Goal: Task Accomplishment & Management: Manage account settings

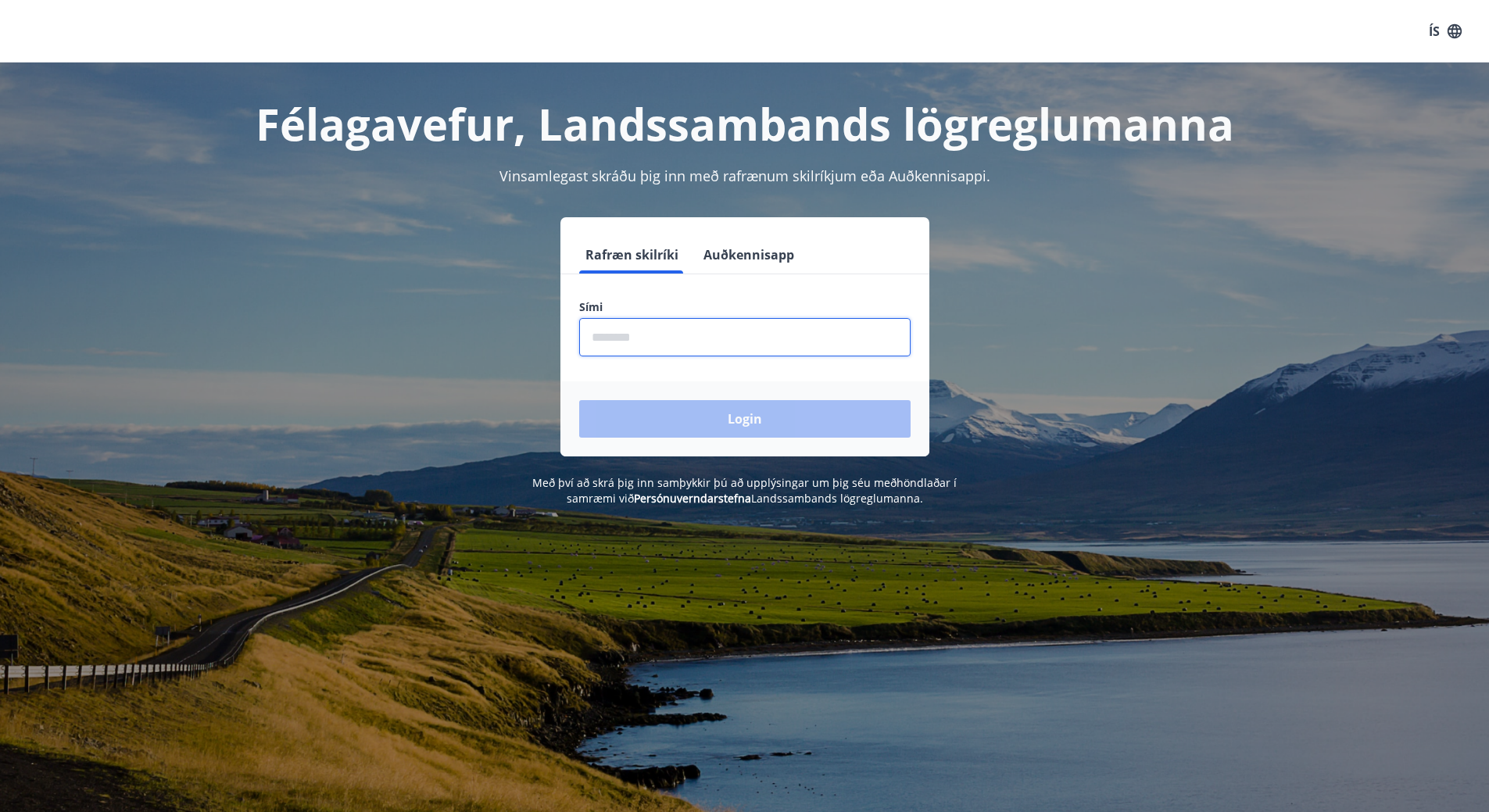
click at [667, 333] on input "phone" at bounding box center [744, 337] width 331 height 38
type input "********"
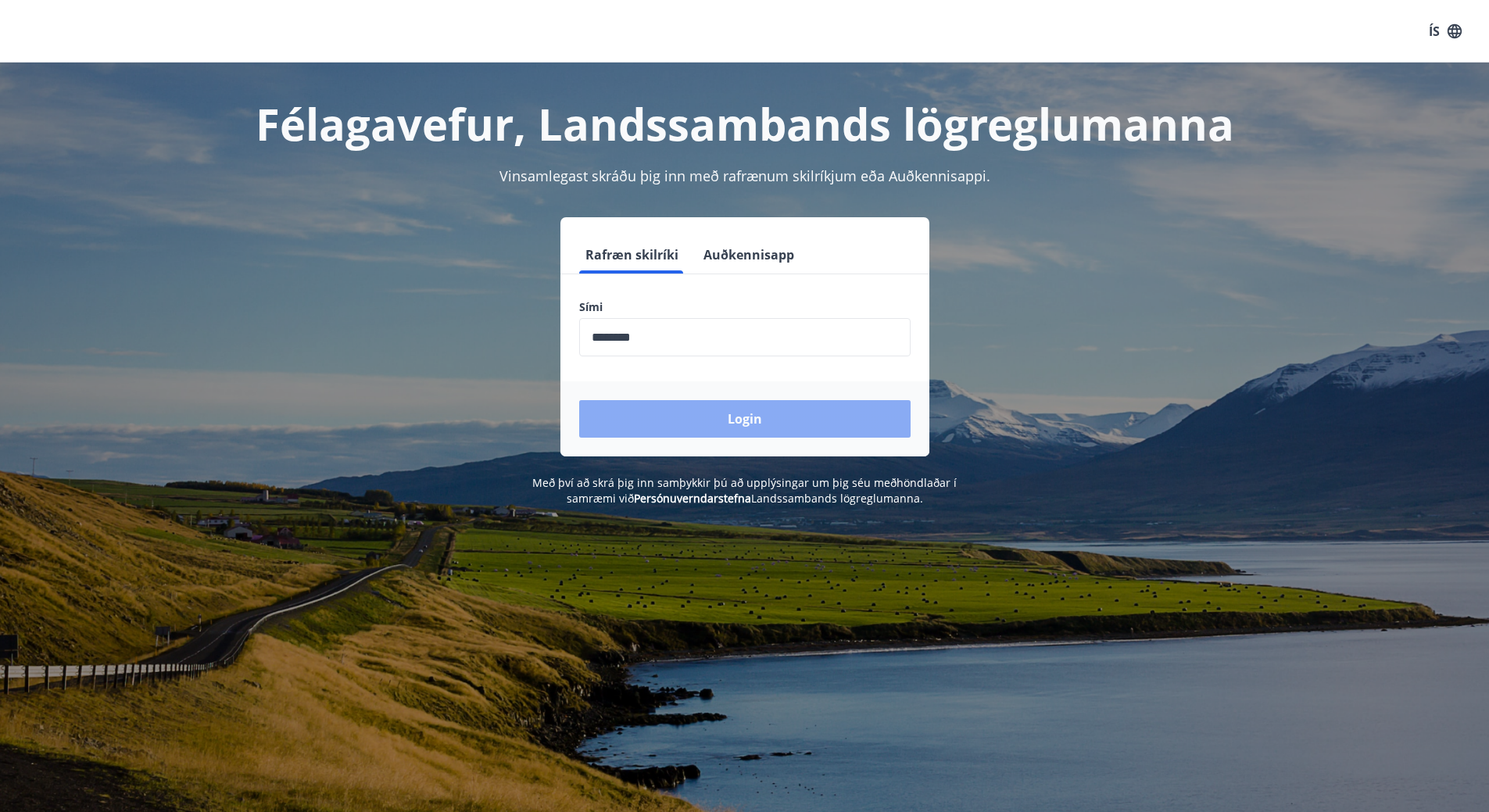
click at [768, 422] on button "Login" at bounding box center [744, 418] width 331 height 38
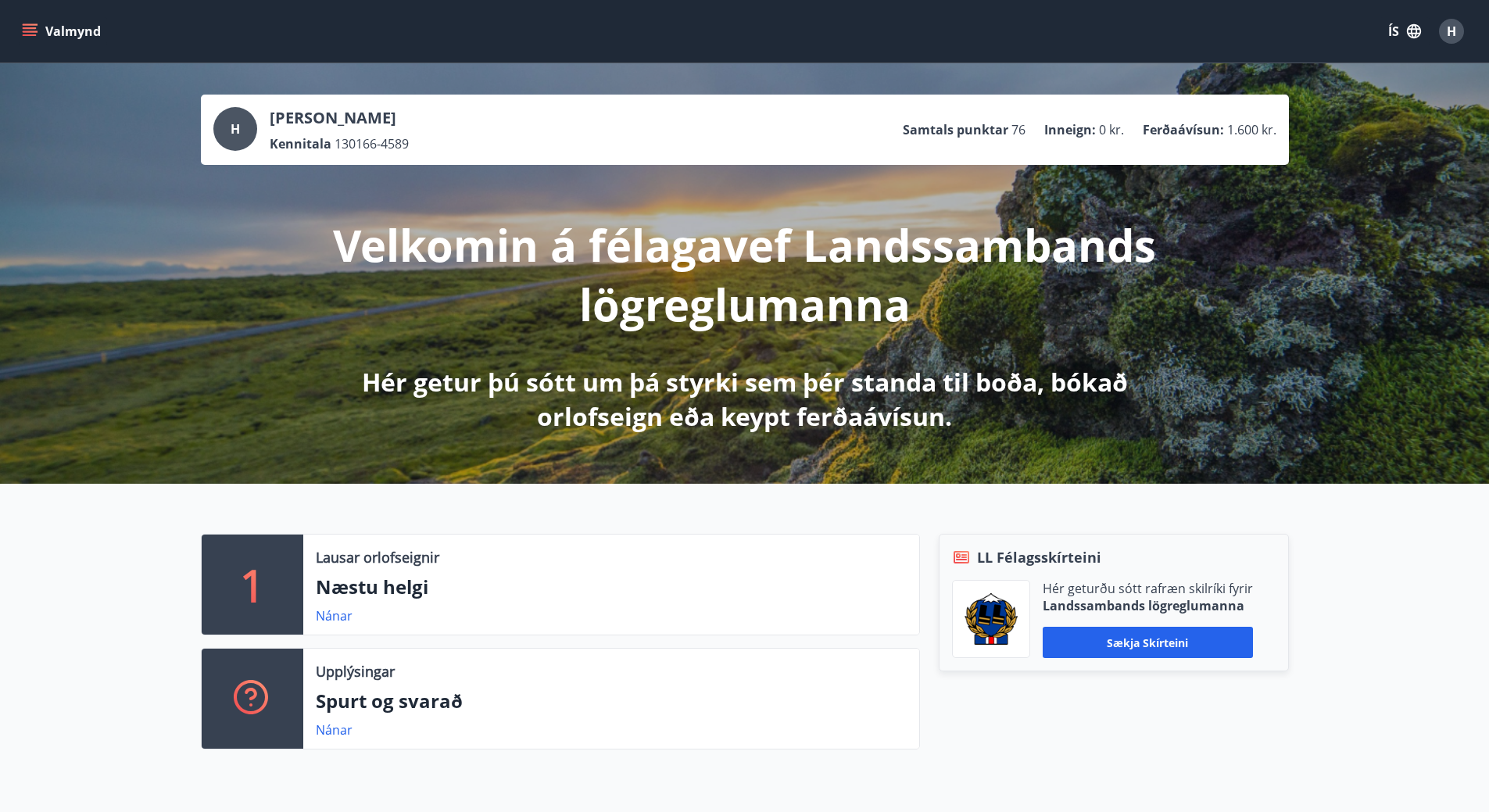
click at [28, 30] on icon "menu" at bounding box center [29, 31] width 16 height 16
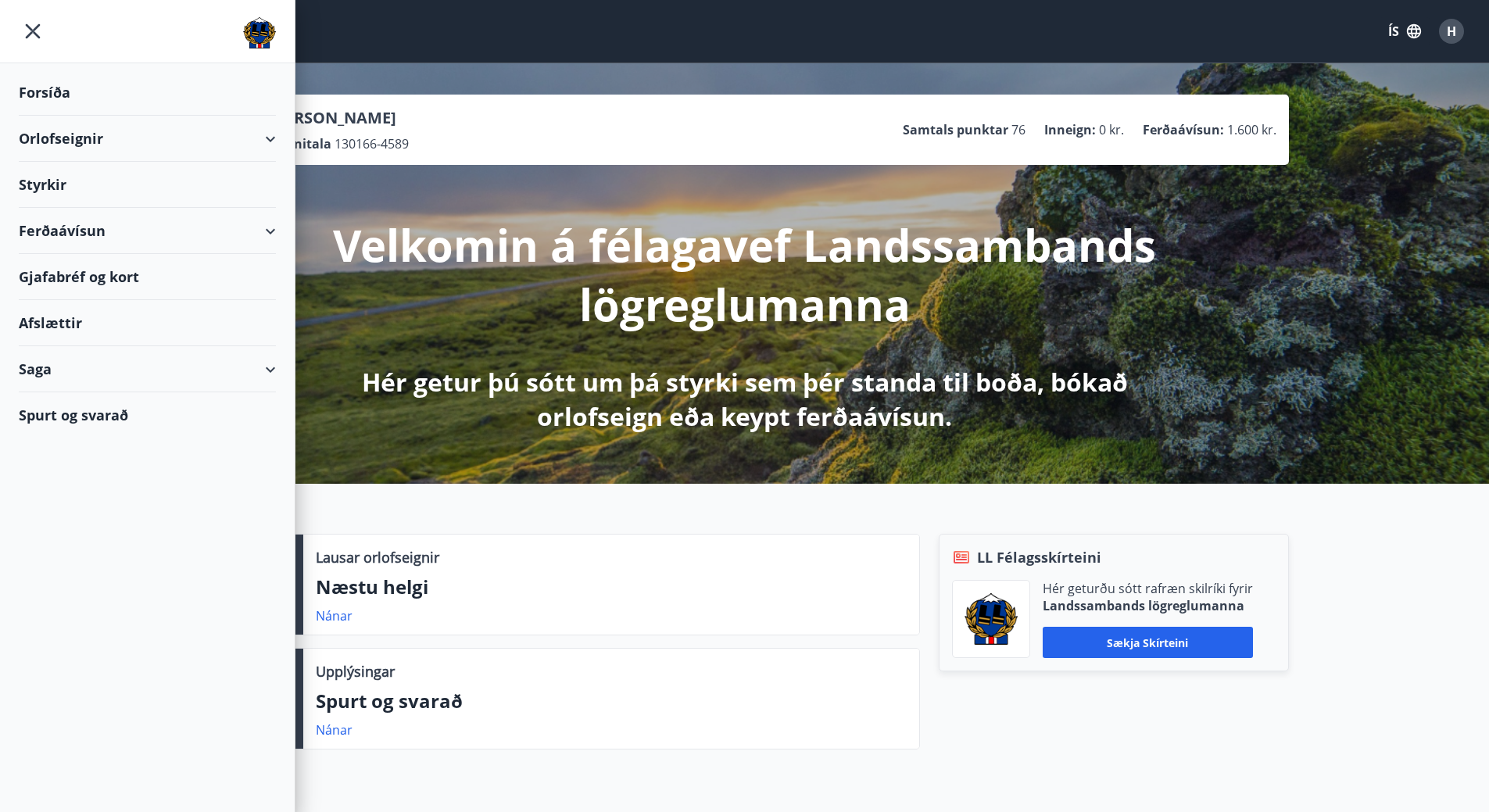
click at [71, 143] on div "Orlofseignir" at bounding box center [147, 138] width 257 height 46
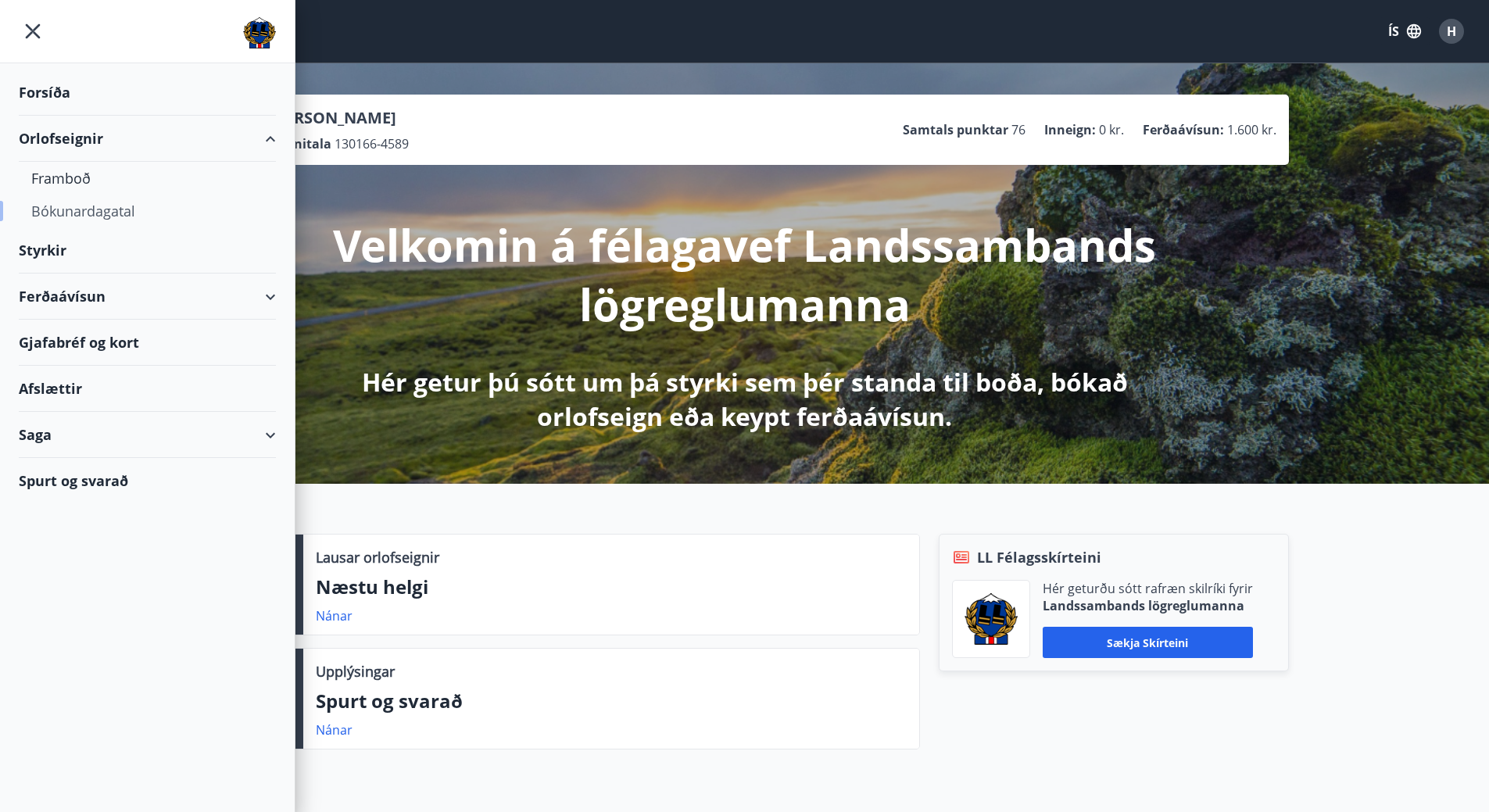
click at [77, 217] on div "Bókunardagatal" at bounding box center [147, 211] width 232 height 33
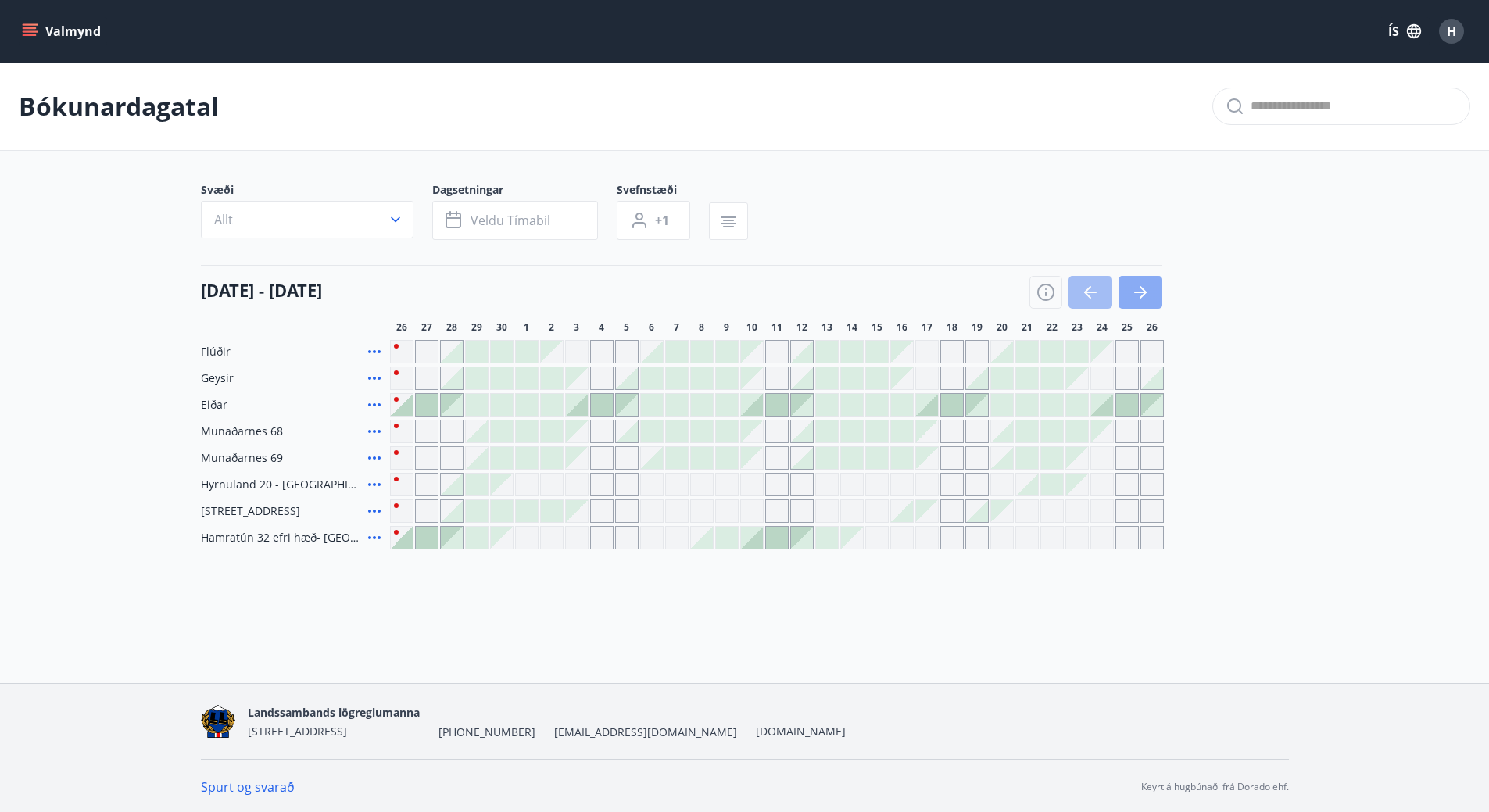
click at [1151, 294] on button "button" at bounding box center [1141, 292] width 44 height 33
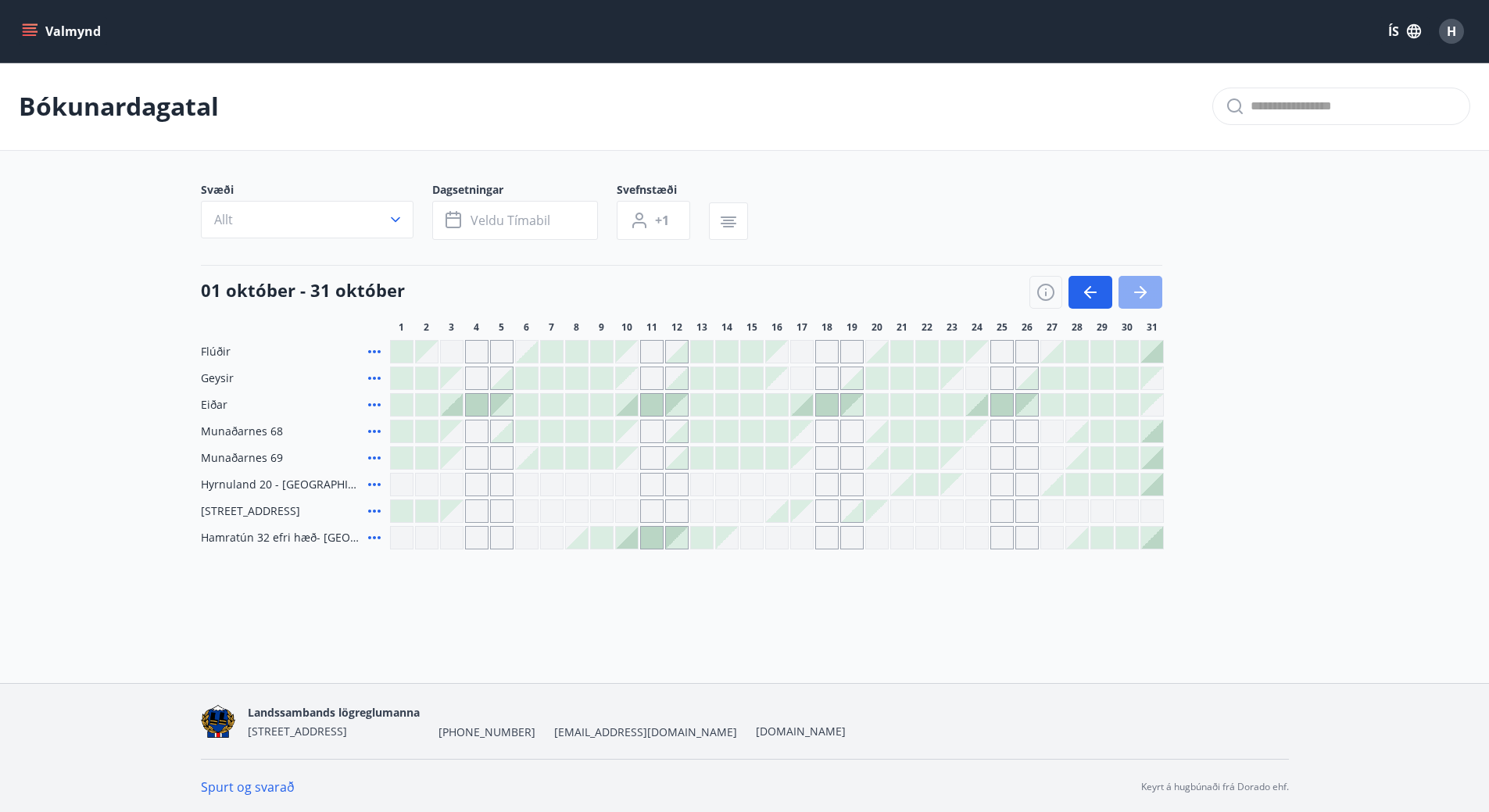
click at [1142, 294] on icon "button" at bounding box center [1143, 292] width 7 height 13
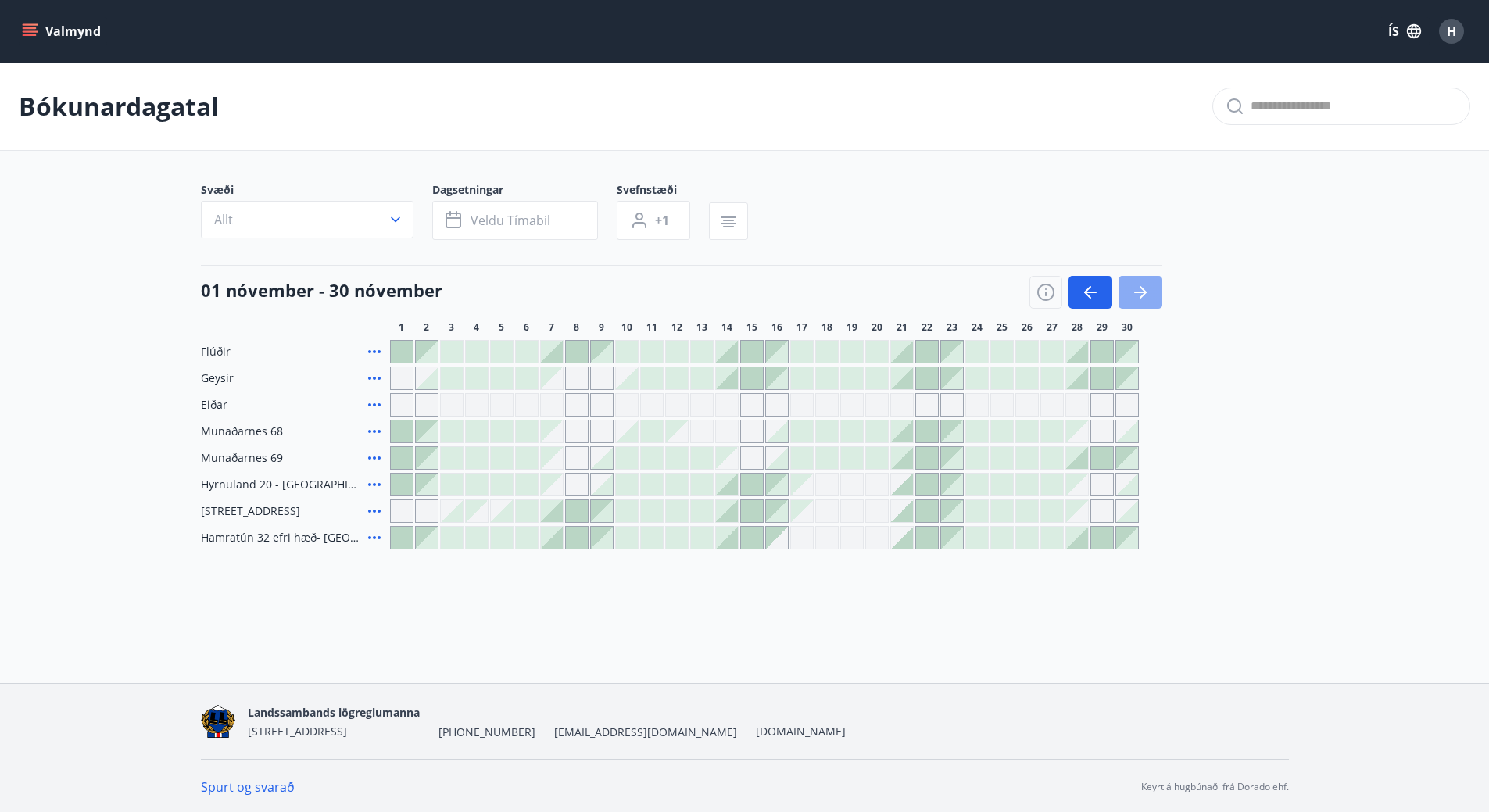
click at [1135, 298] on icon "button" at bounding box center [1141, 292] width 18 height 18
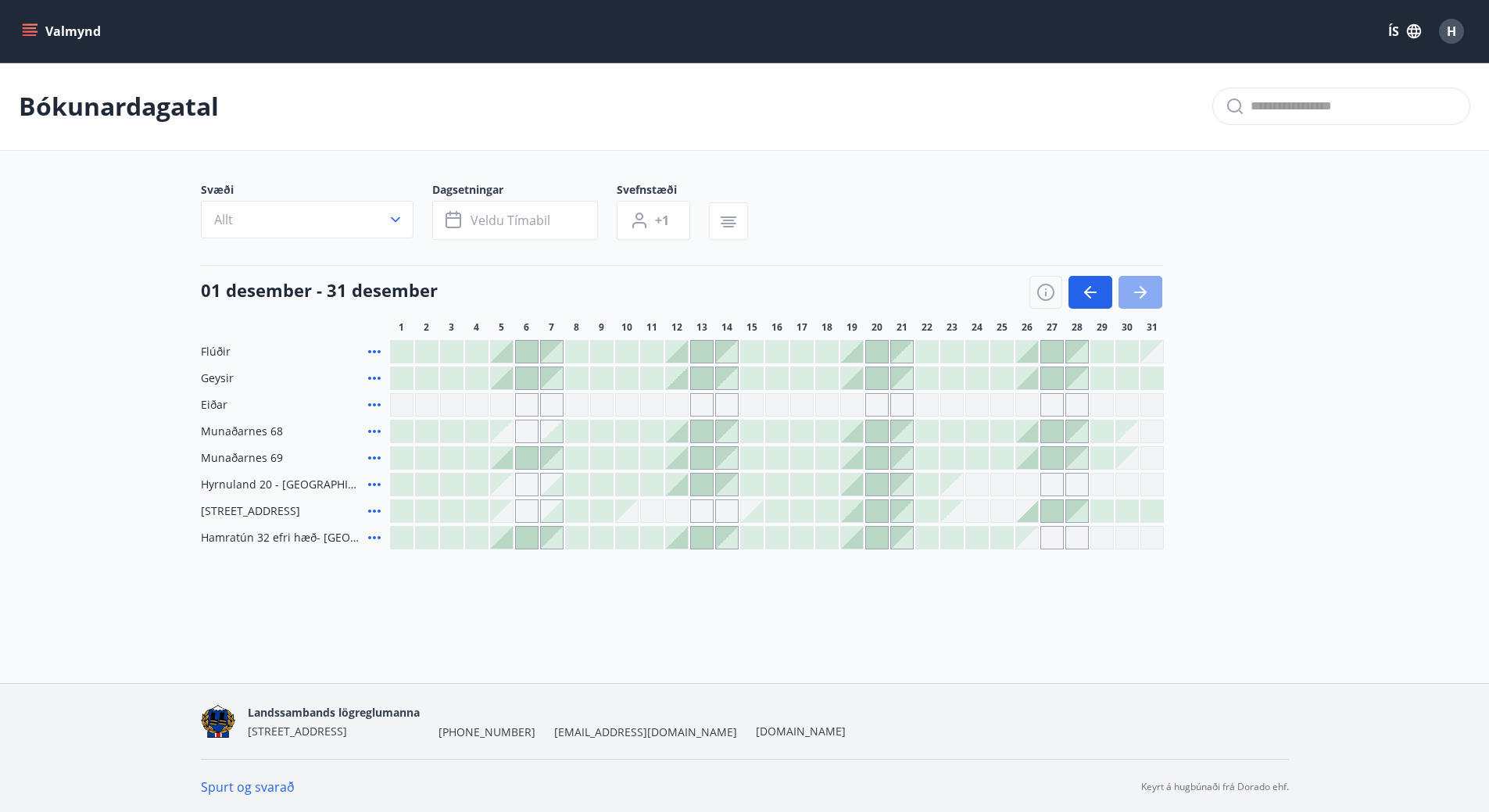
click at [1142, 294] on icon "button" at bounding box center [1141, 292] width 18 height 18
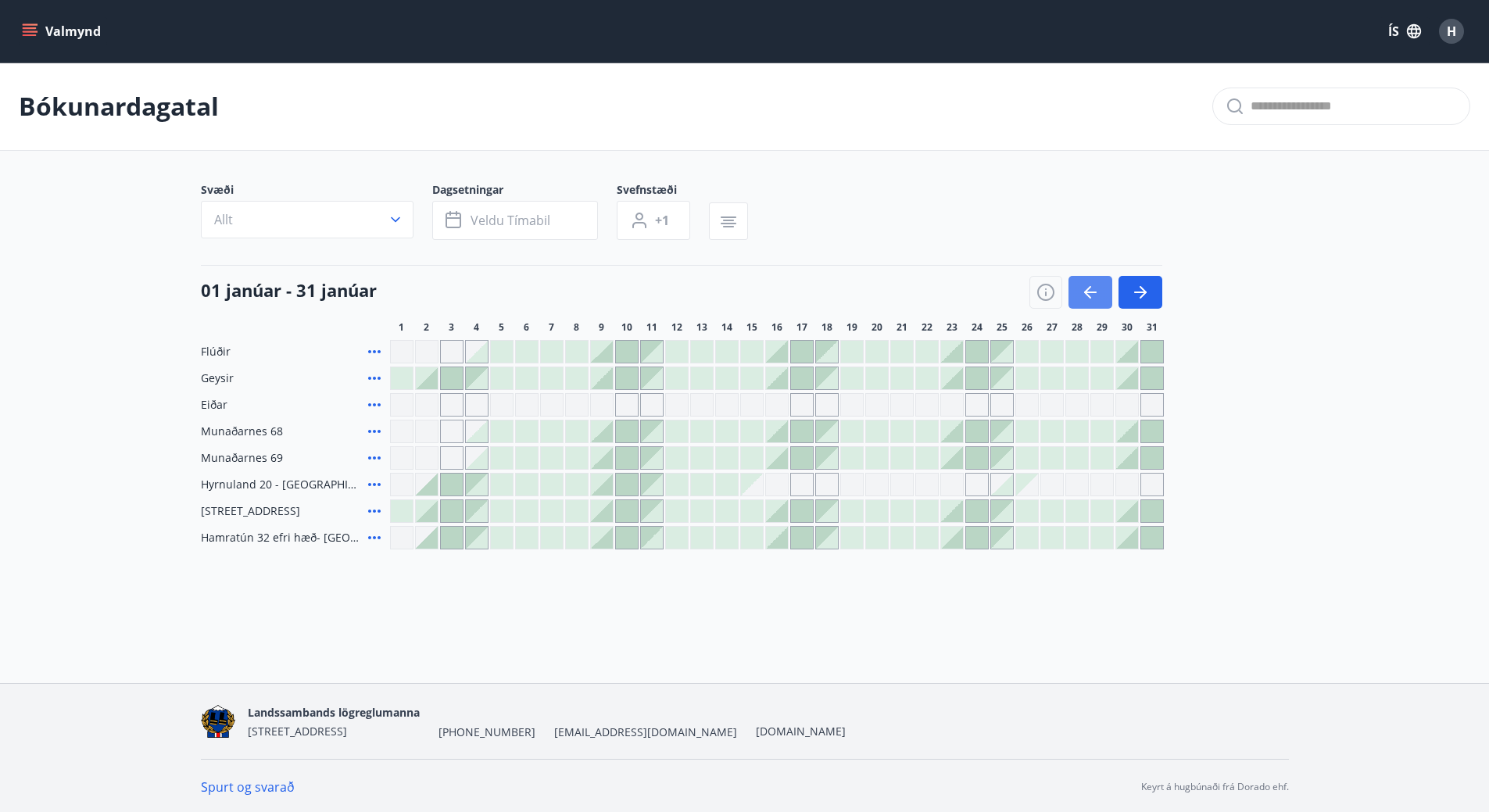
click at [1087, 298] on icon "button" at bounding box center [1090, 292] width 18 height 18
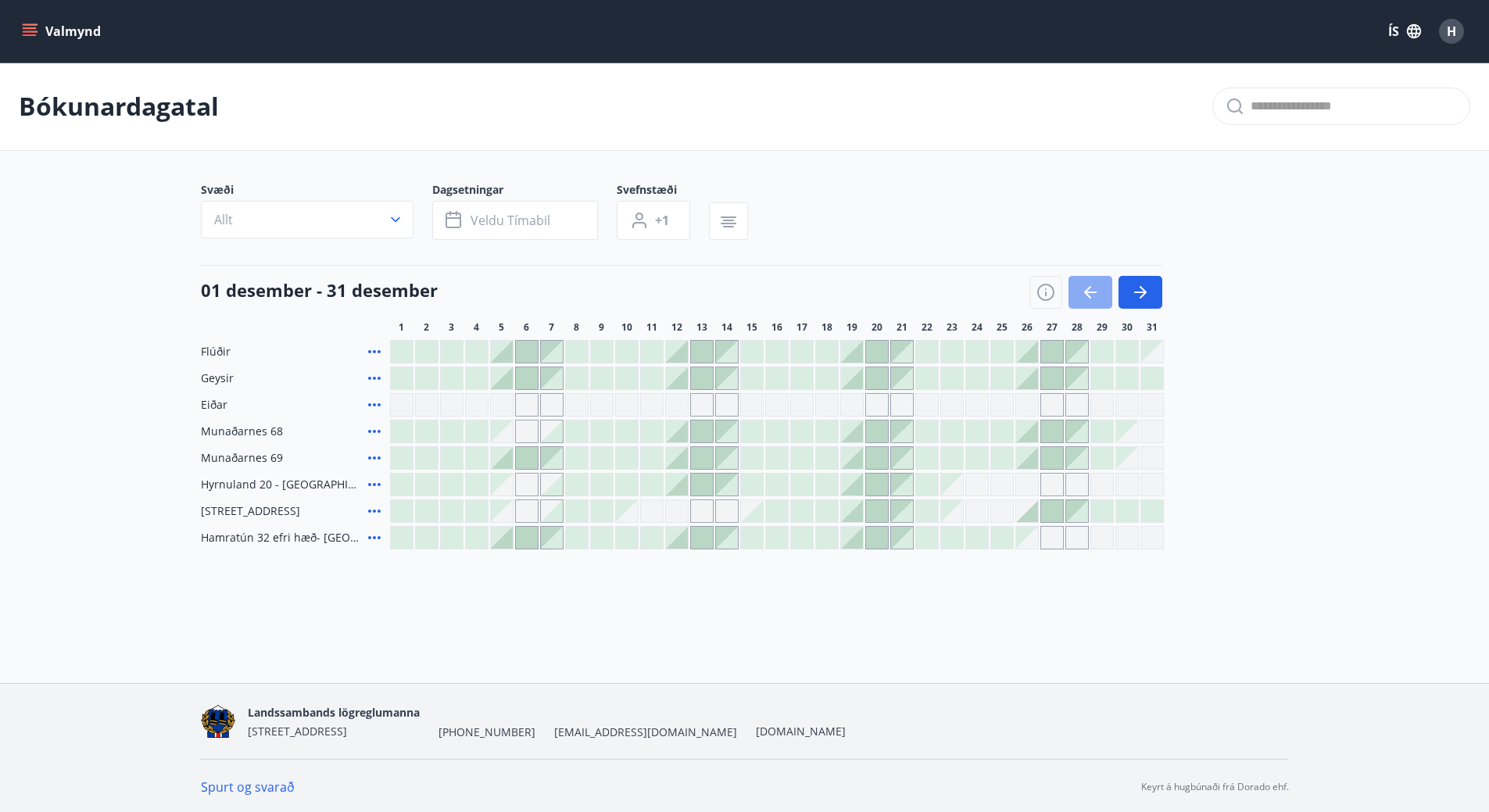
click at [1089, 295] on icon "button" at bounding box center [1090, 292] width 18 height 18
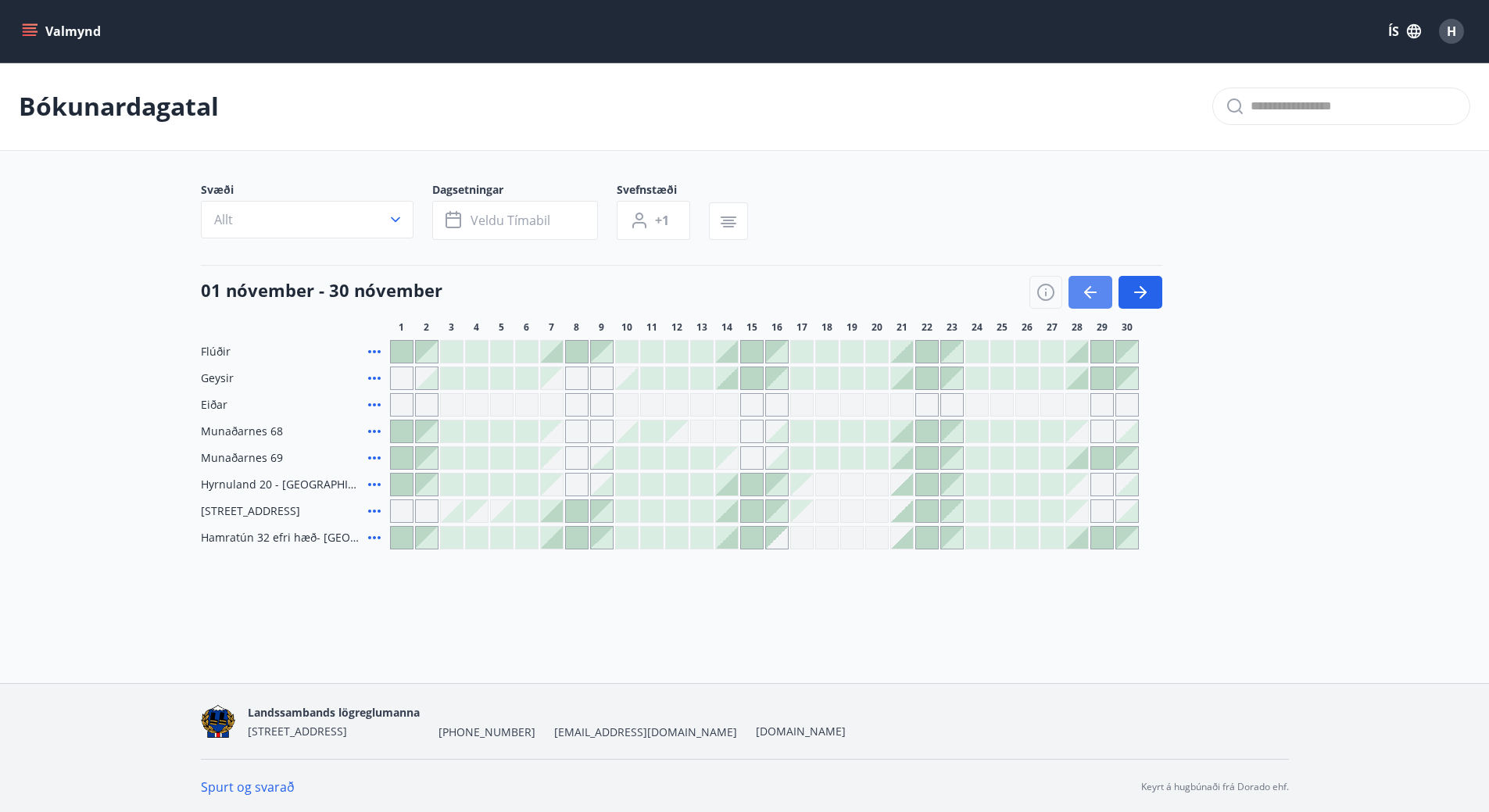
click at [1090, 291] on icon "button" at bounding box center [1090, 292] width 13 height 2
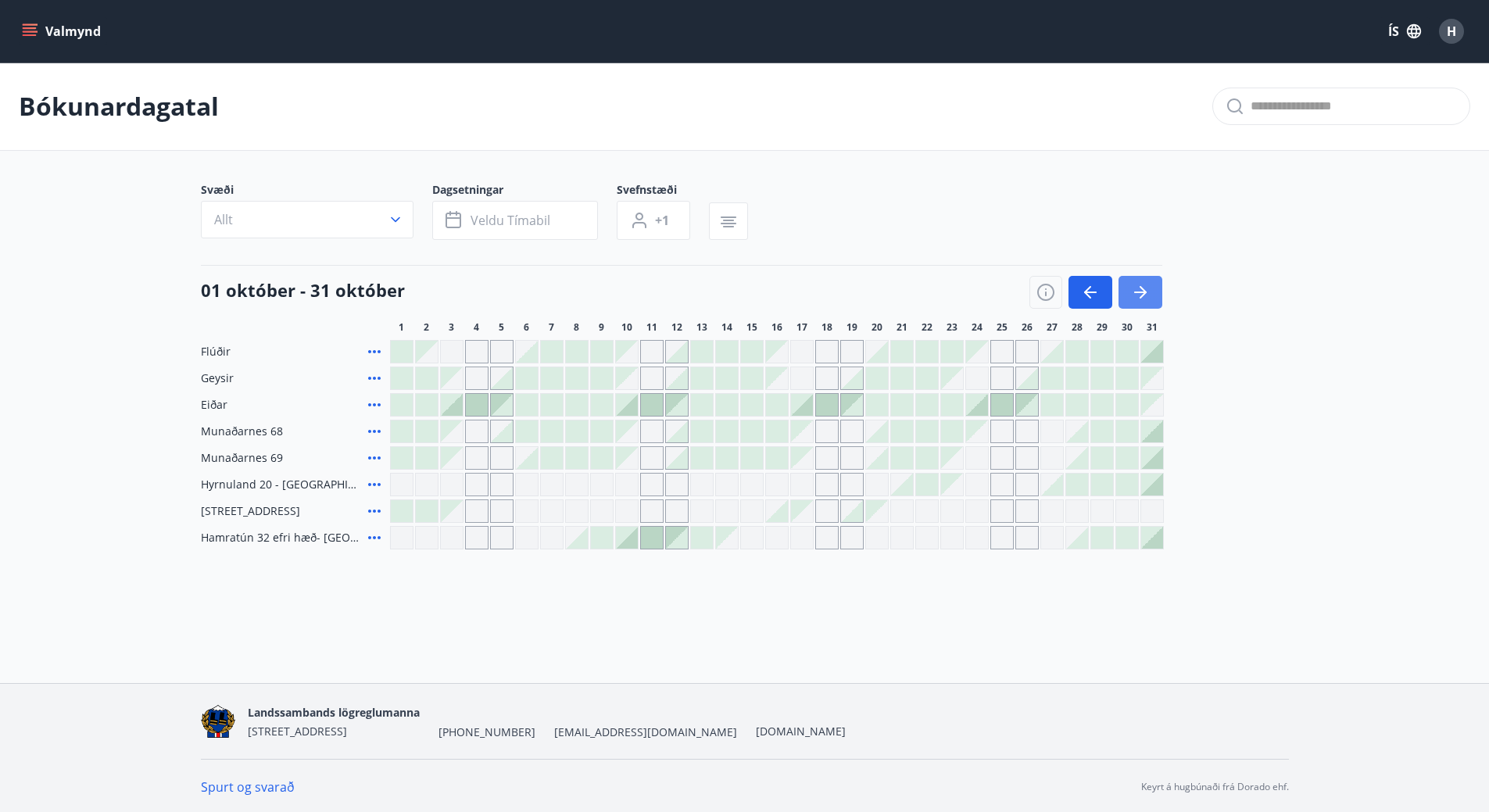
click at [1145, 288] on icon "button" at bounding box center [1141, 292] width 18 height 18
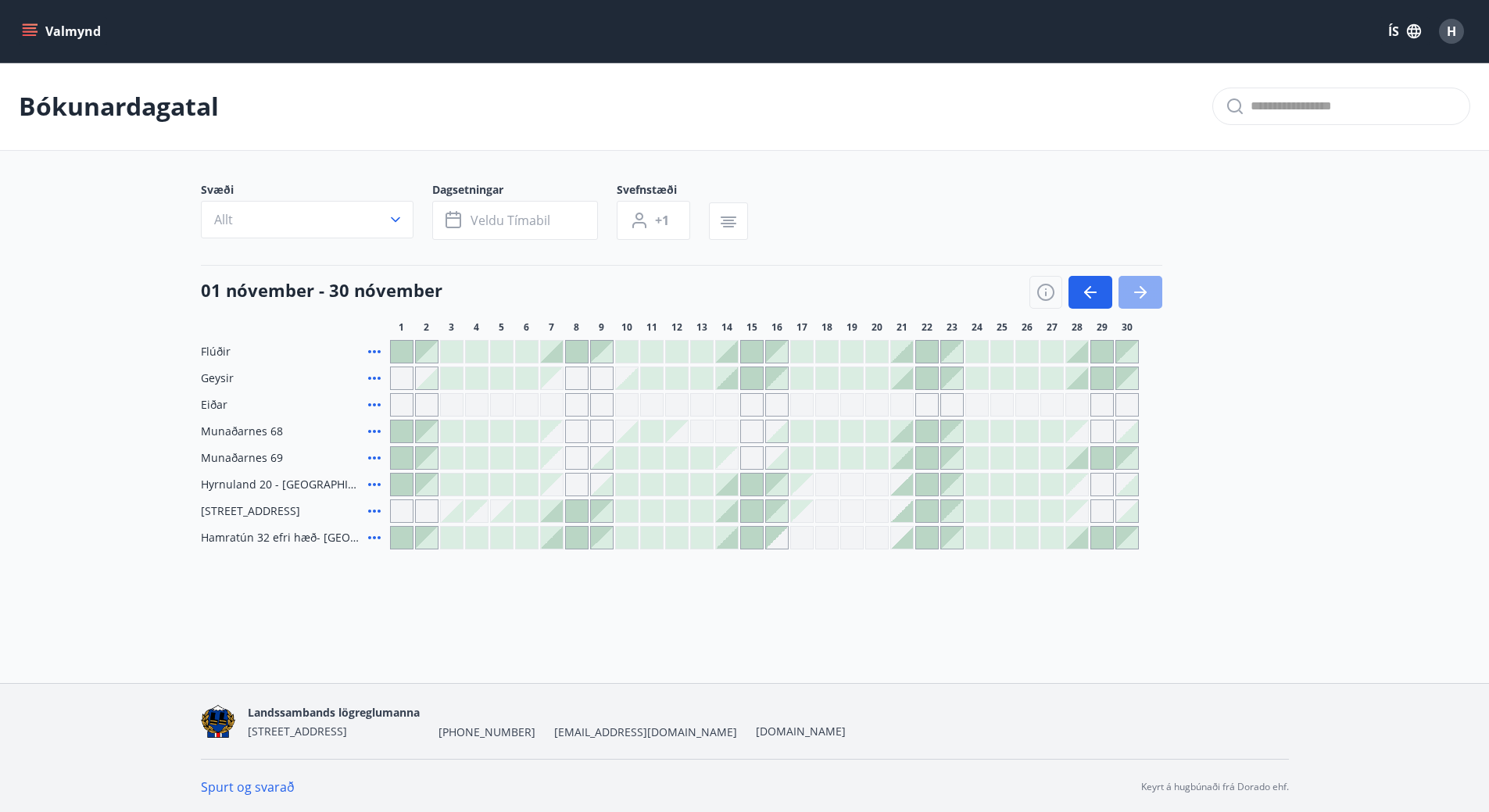
click at [1142, 283] on icon "button" at bounding box center [1141, 292] width 18 height 18
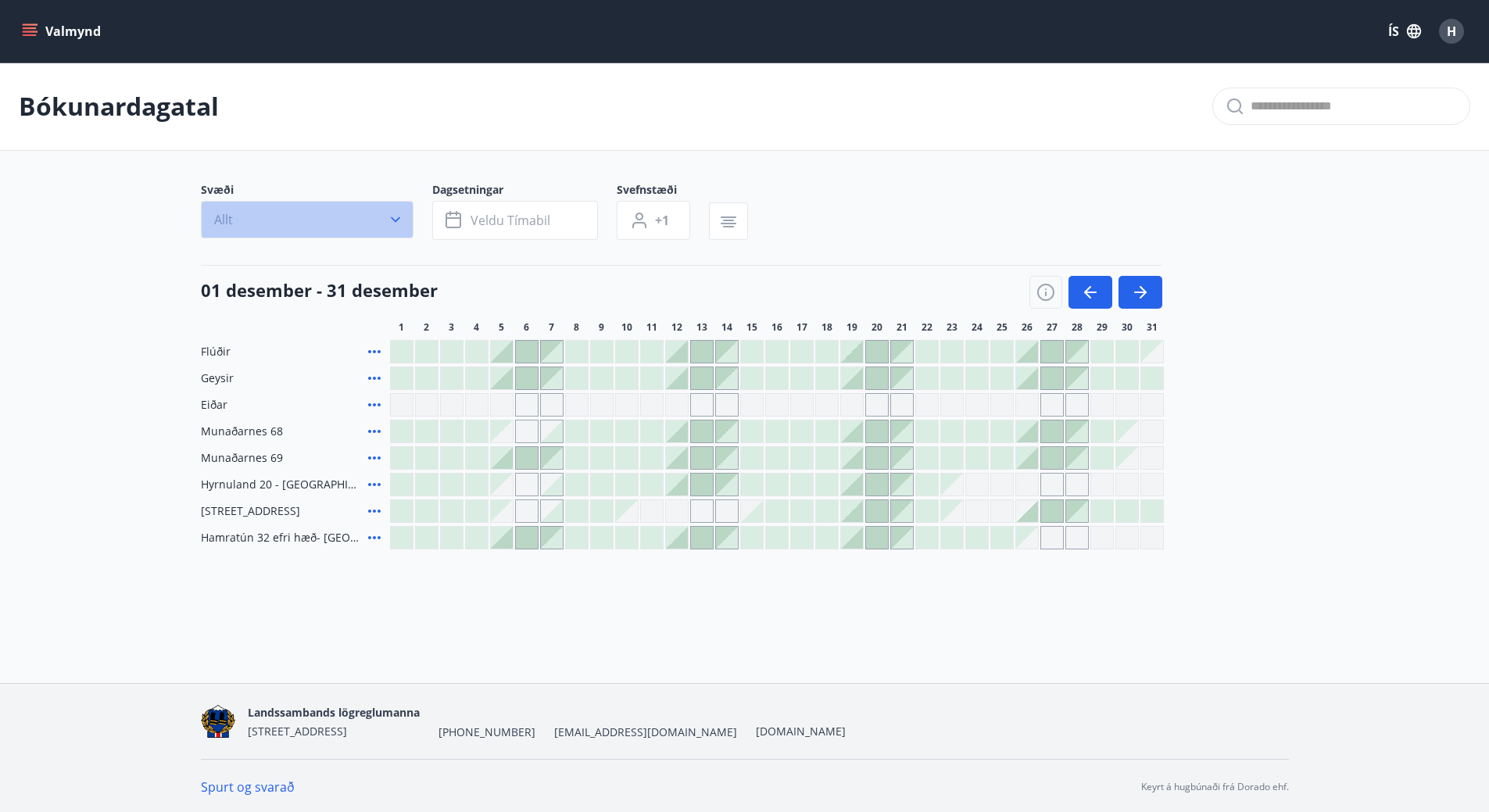
click at [397, 223] on icon "button" at bounding box center [395, 219] width 16 height 16
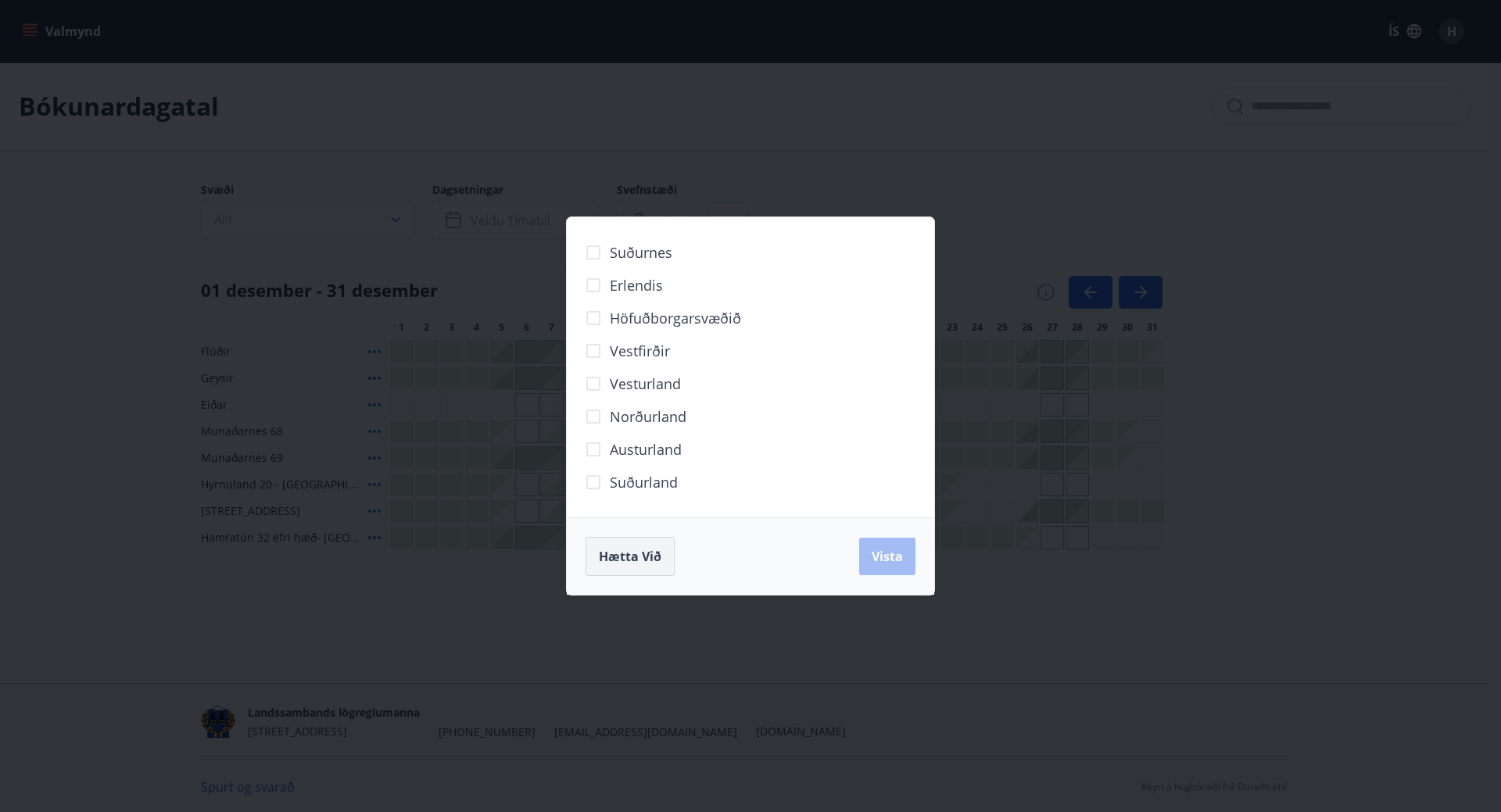
click at [646, 559] on span "Hætta við" at bounding box center [630, 556] width 62 height 17
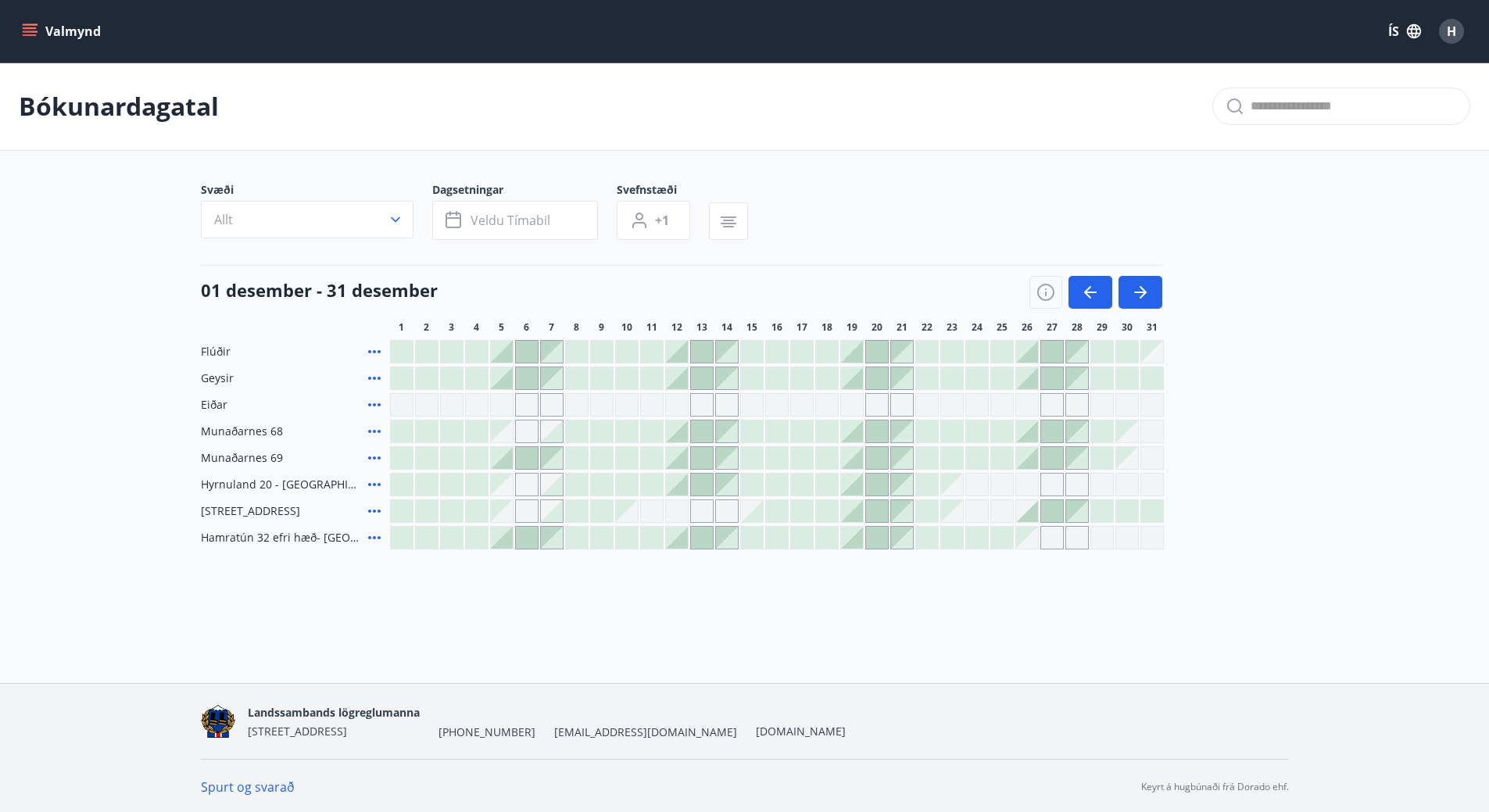
click at [1450, 31] on span "H" at bounding box center [1451, 31] width 9 height 17
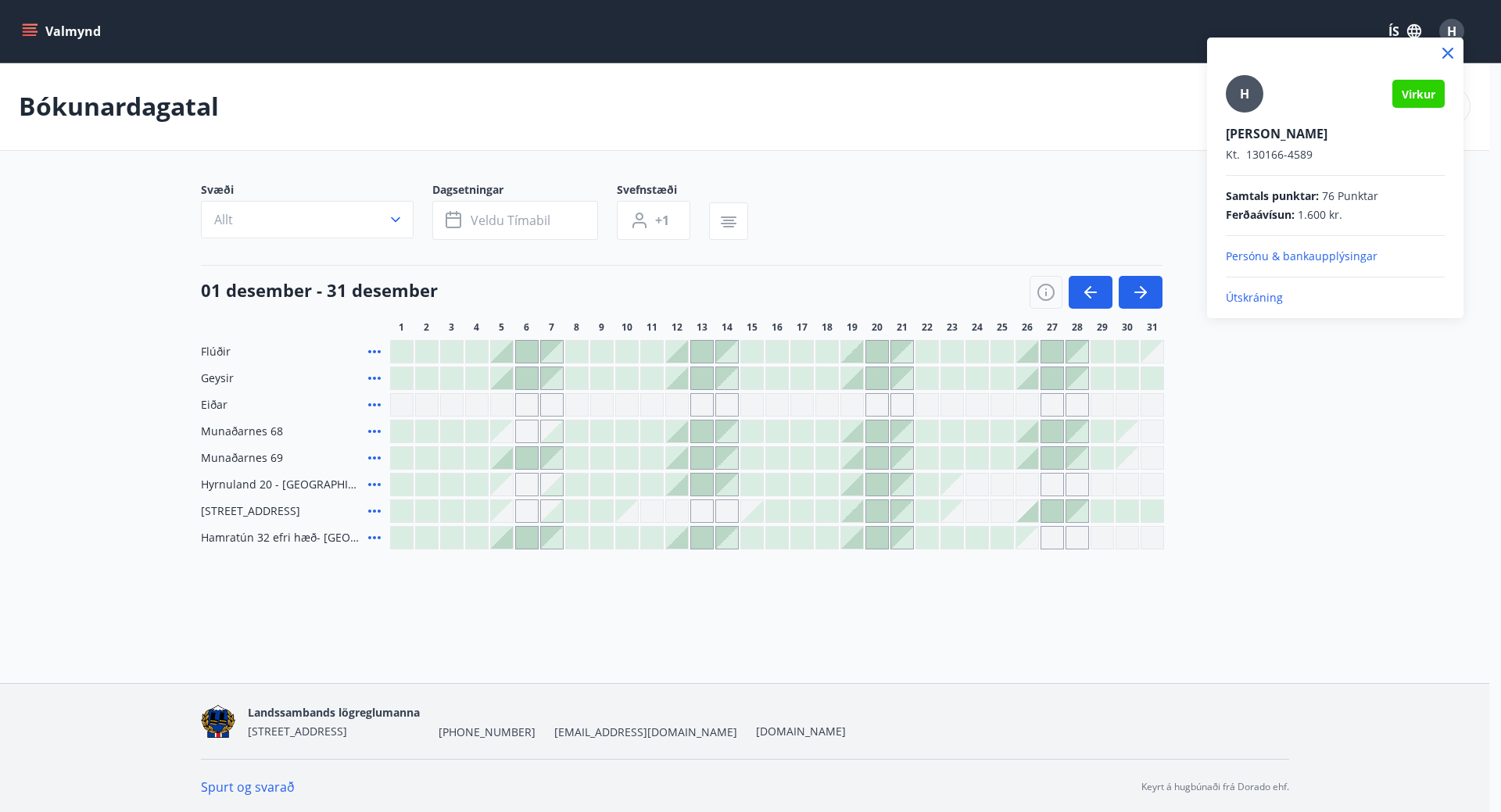
click at [1270, 296] on p "Útskráning" at bounding box center [1335, 297] width 219 height 16
